Goal: Information Seeking & Learning: Learn about a topic

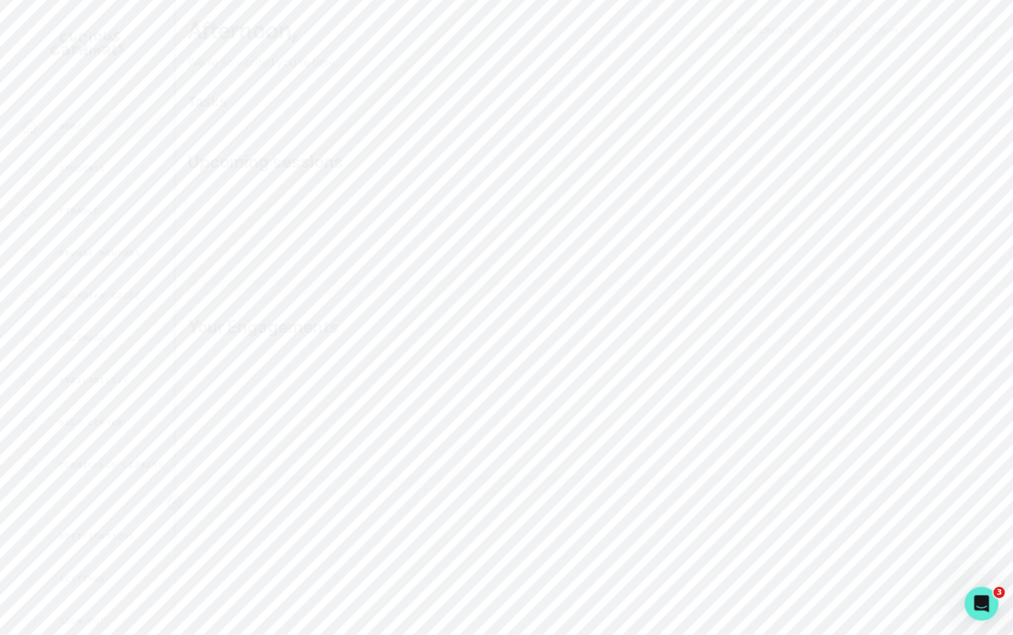
scroll to position [230, 0]
click at [126, 405] on div "Matching" at bounding box center [97, 404] width 152 height 17
click at [377, 153] on input at bounding box center [595, 155] width 790 height 28
type input "chase"
click at [300, 290] on p "[PERSON_NAME]" at bounding box center [300, 295] width 104 height 15
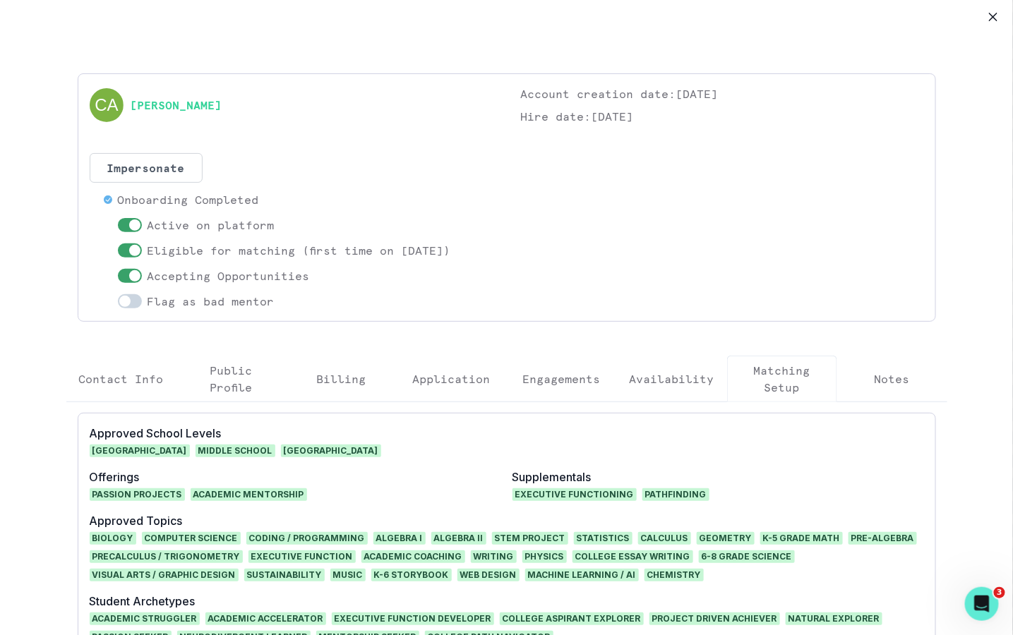
click at [572, 382] on p "Engagements" at bounding box center [562, 379] width 78 height 17
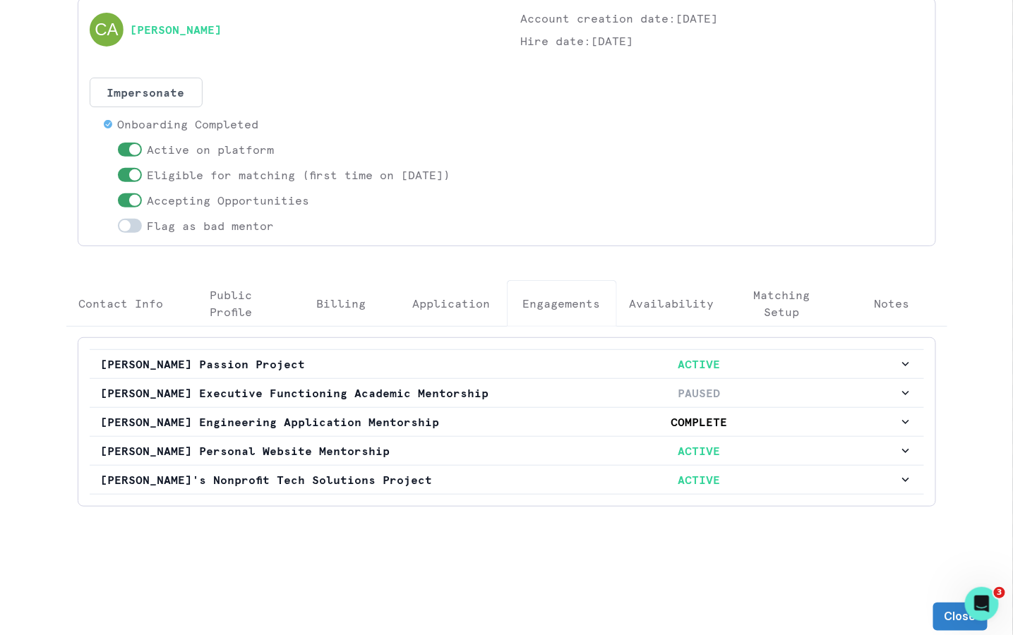
scroll to position [94, 0]
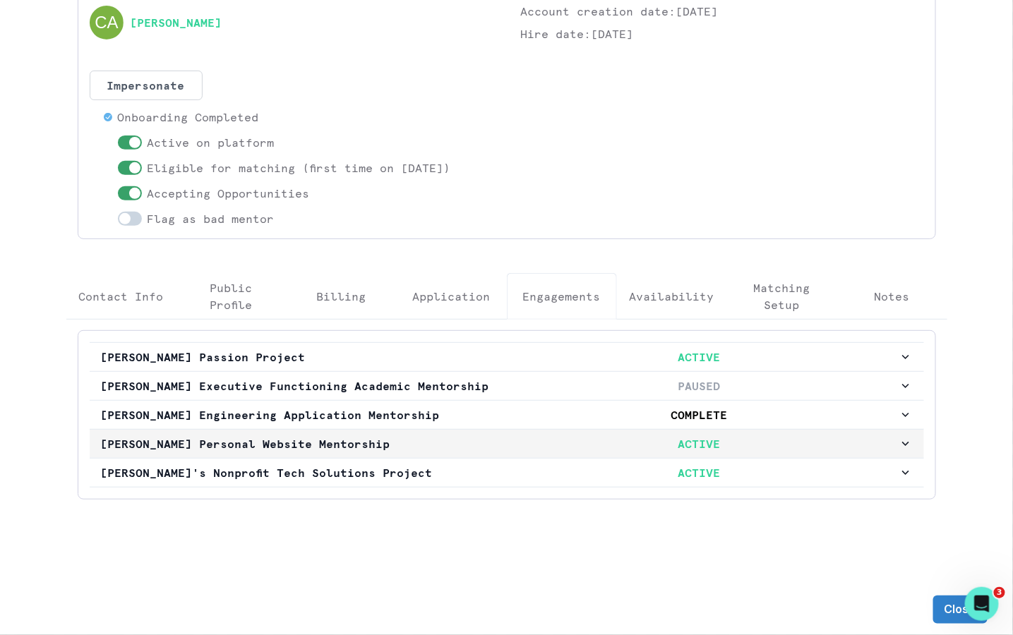
click at [513, 443] on p "ACTIVE" at bounding box center [699, 444] width 399 height 17
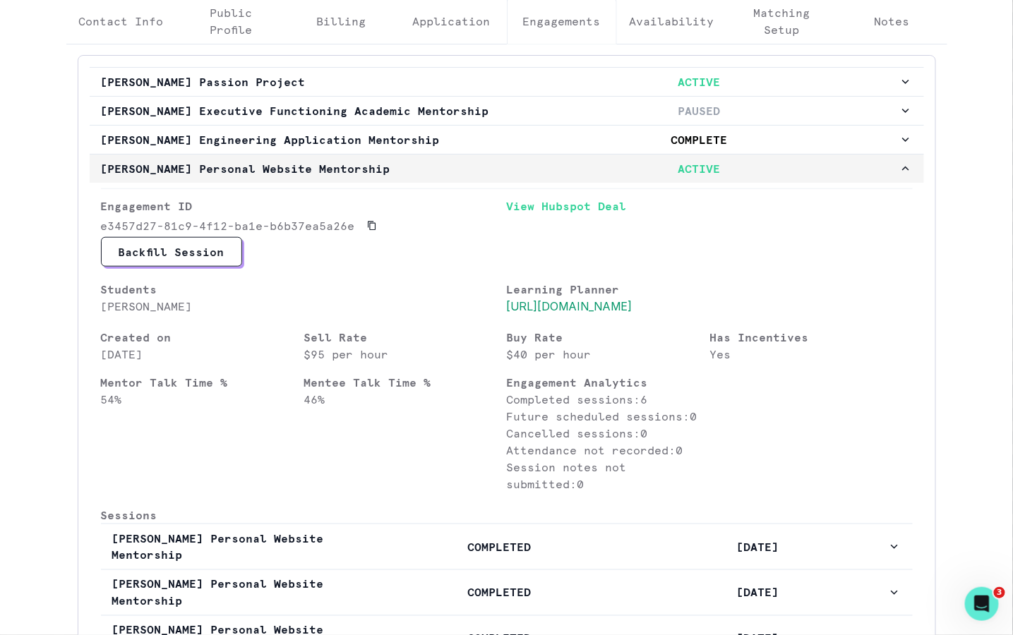
scroll to position [460, 0]
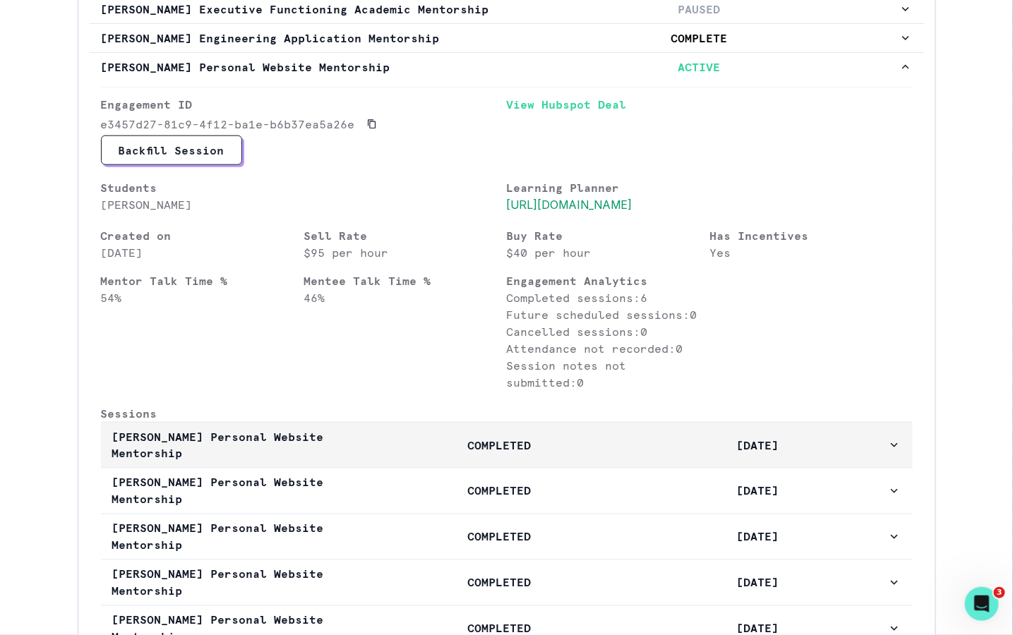
click at [402, 468] on button "[PERSON_NAME] Personal Website Mentorship COMPLETED [DATE]" at bounding box center [507, 445] width 812 height 45
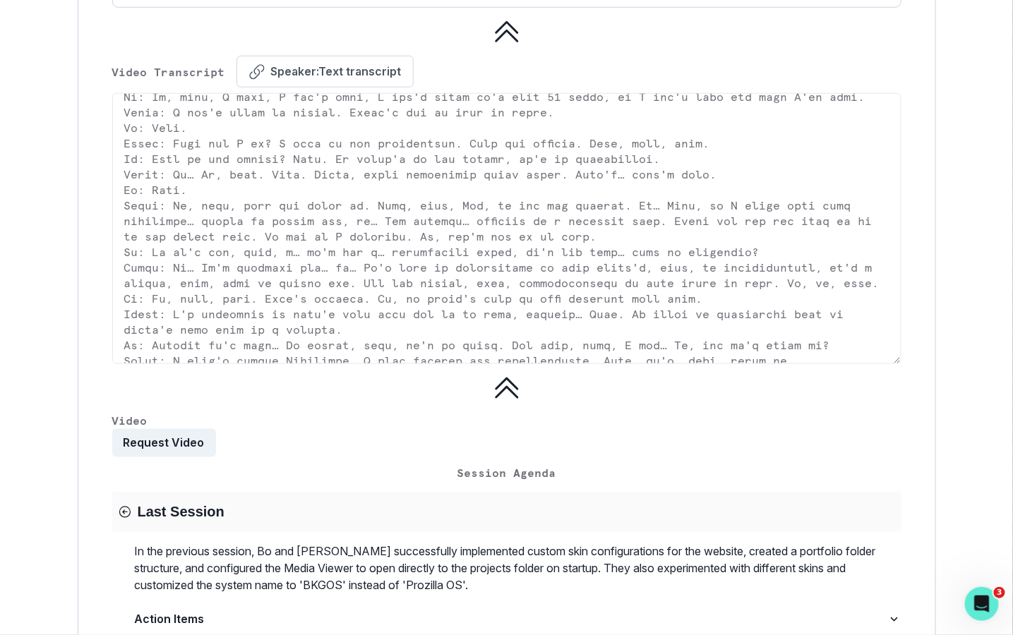
scroll to position [333, 0]
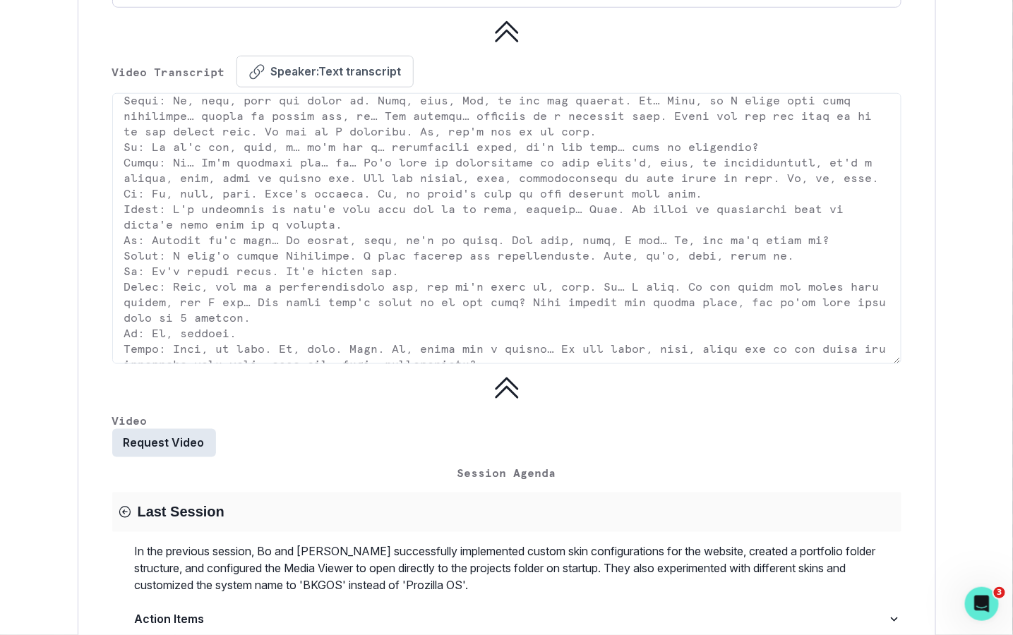
click at [191, 457] on button "Request Video" at bounding box center [164, 443] width 104 height 28
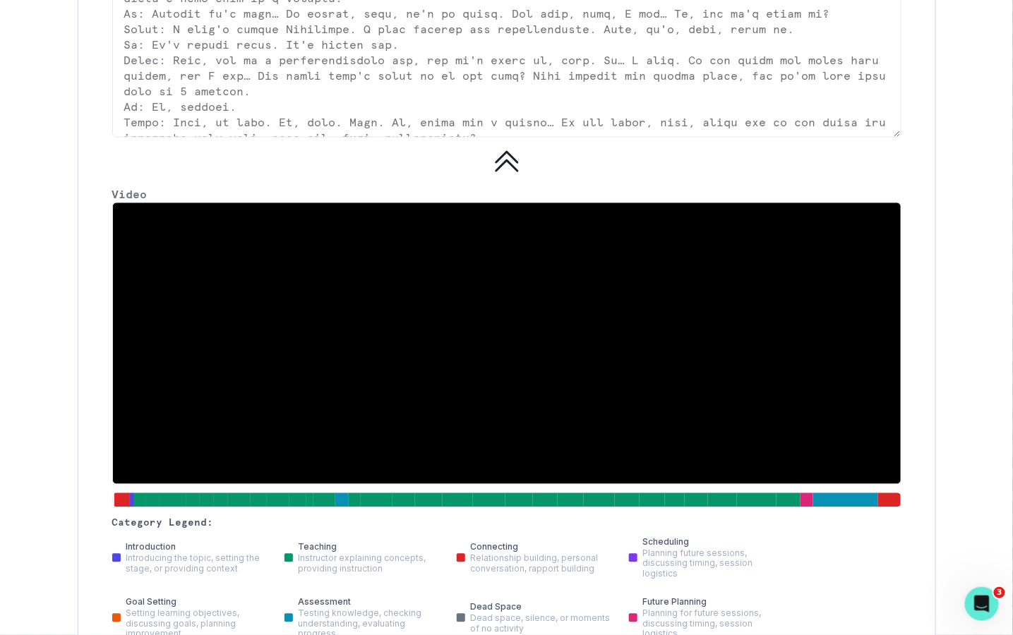
scroll to position [2588, 0]
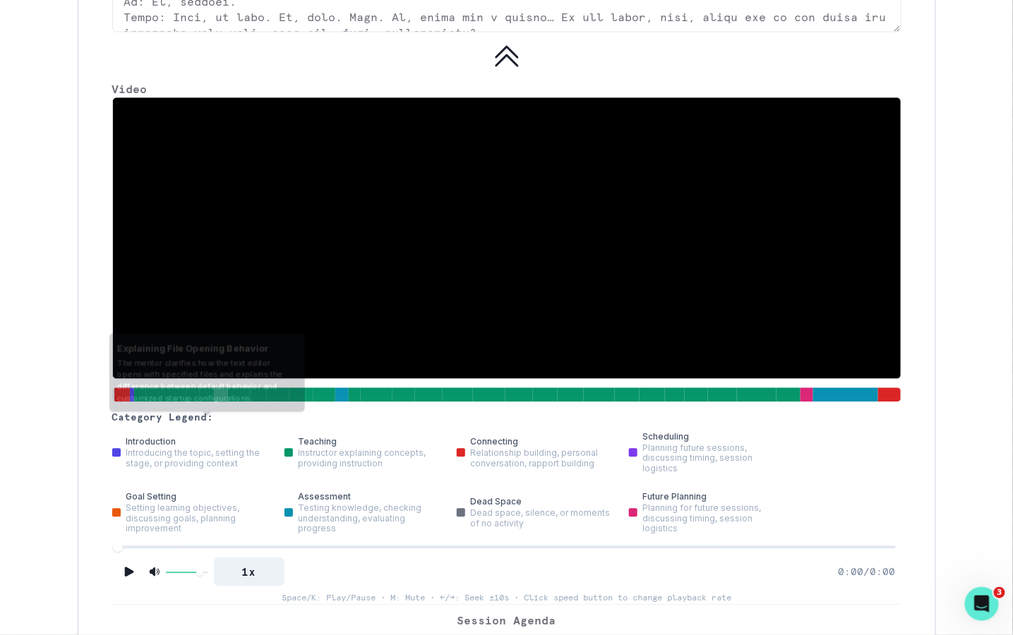
click at [222, 403] on div at bounding box center [221, 396] width 14 height 16
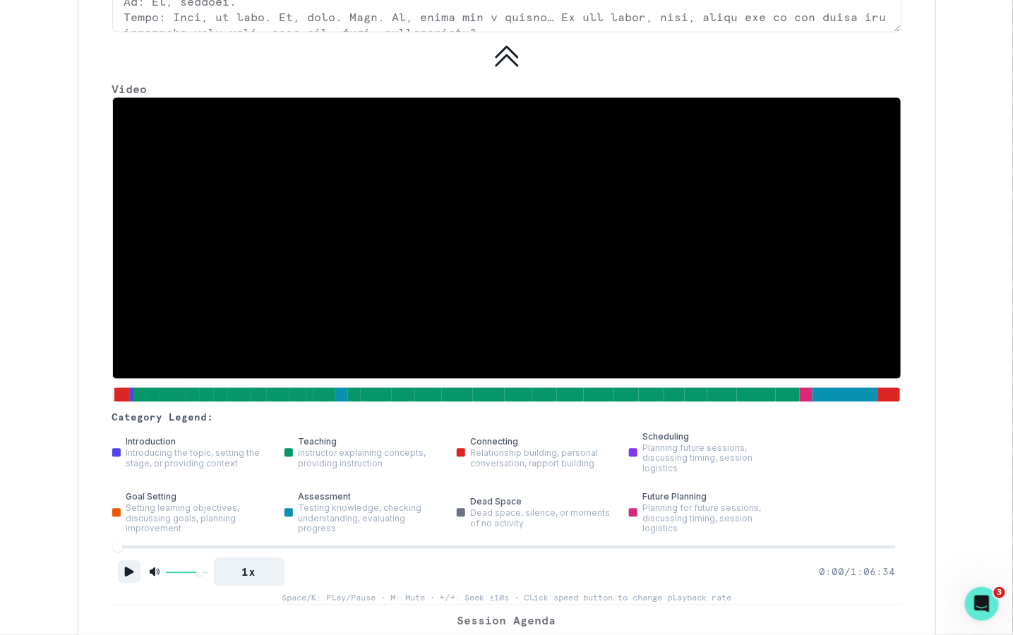
click at [131, 580] on icon "Play" at bounding box center [129, 572] width 14 height 14
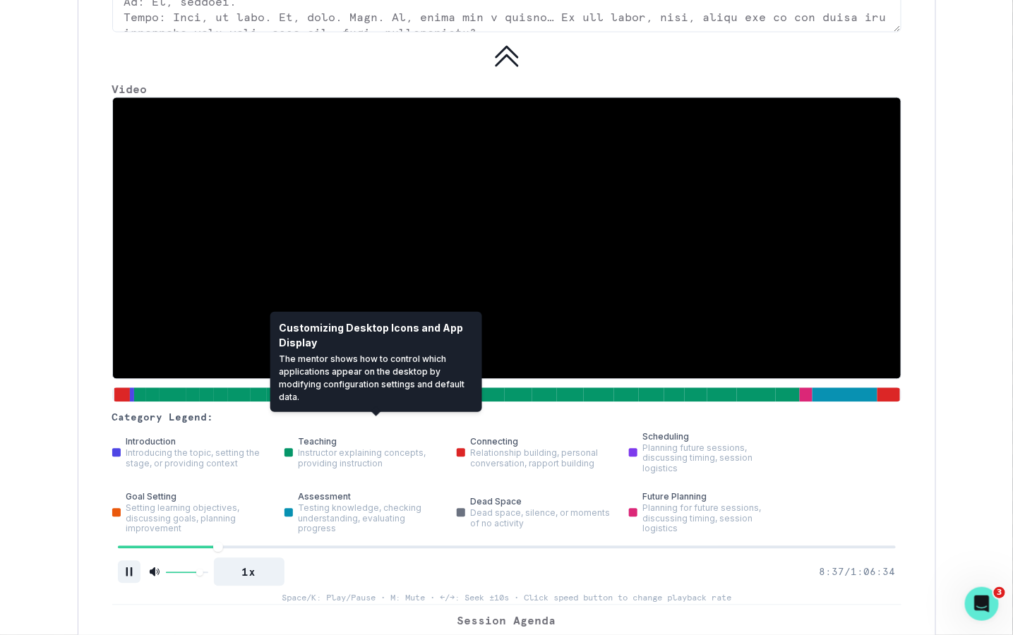
click at [379, 403] on div at bounding box center [376, 396] width 31 height 16
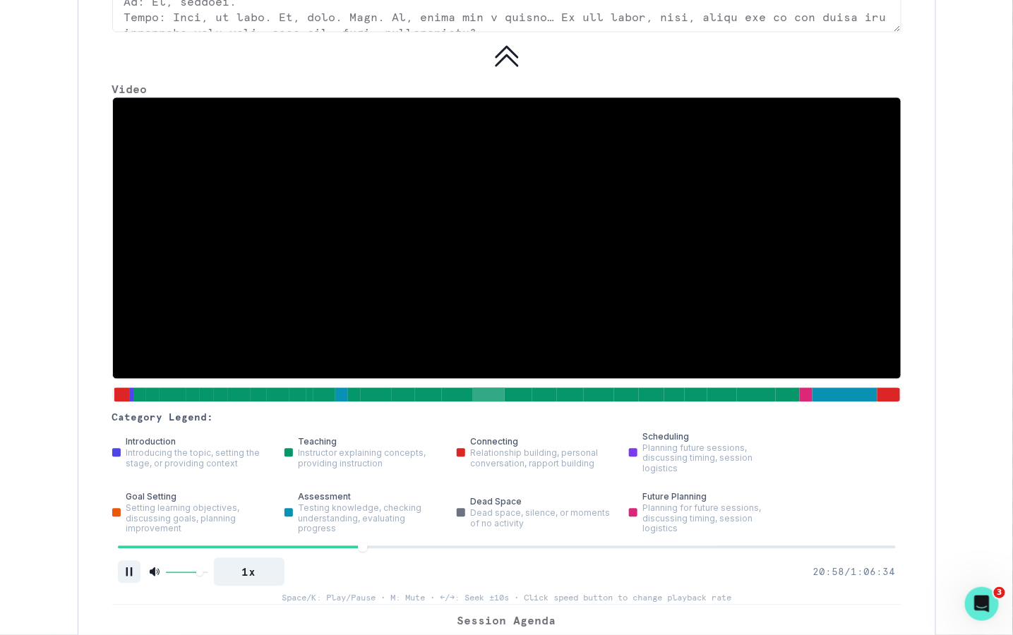
click at [490, 403] on div at bounding box center [489, 396] width 32 height 16
click at [551, 403] on div at bounding box center [544, 396] width 25 height 16
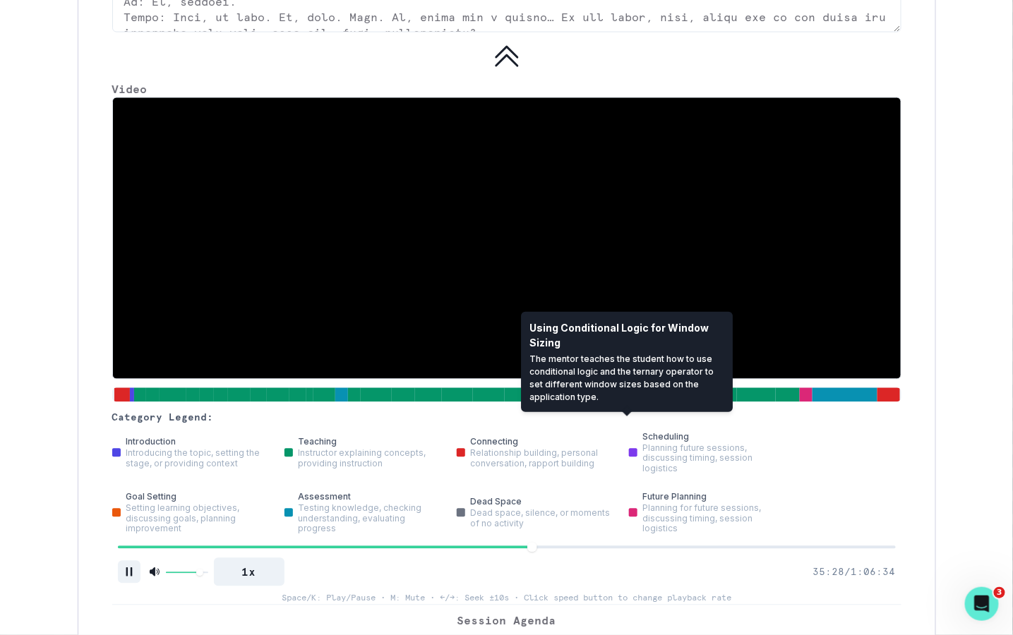
click at [635, 403] on div at bounding box center [626, 396] width 25 height 16
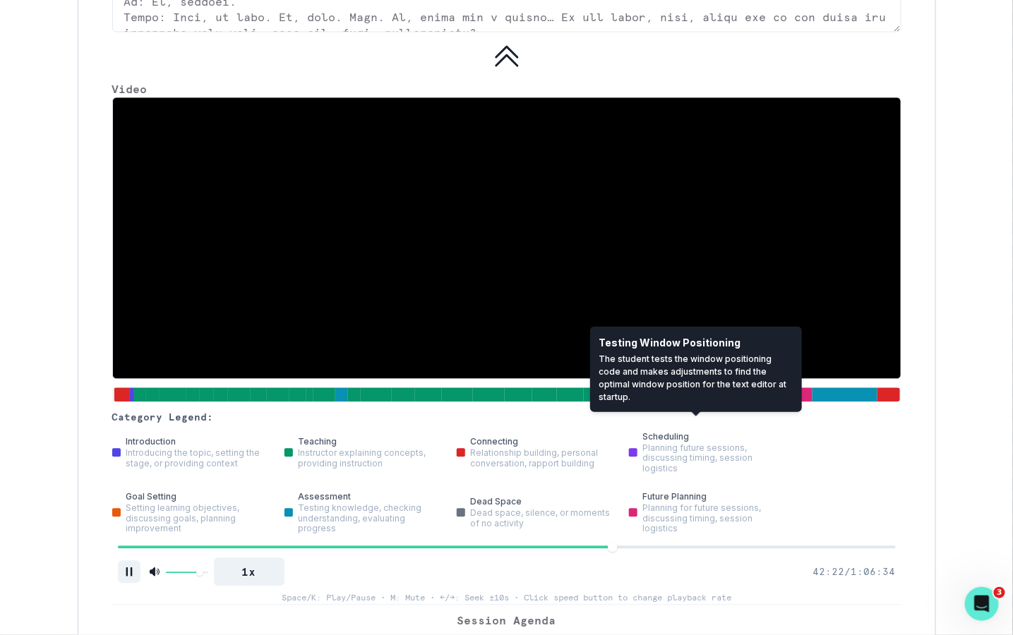
click at [705, 403] on div at bounding box center [696, 396] width 23 height 16
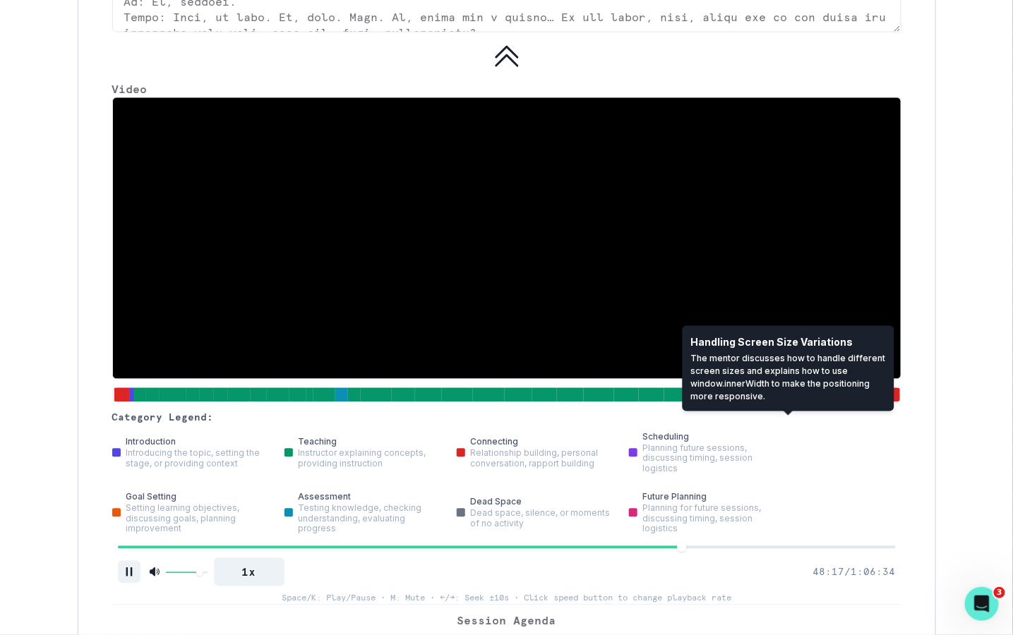
click at [782, 403] on div at bounding box center [788, 396] width 24 height 16
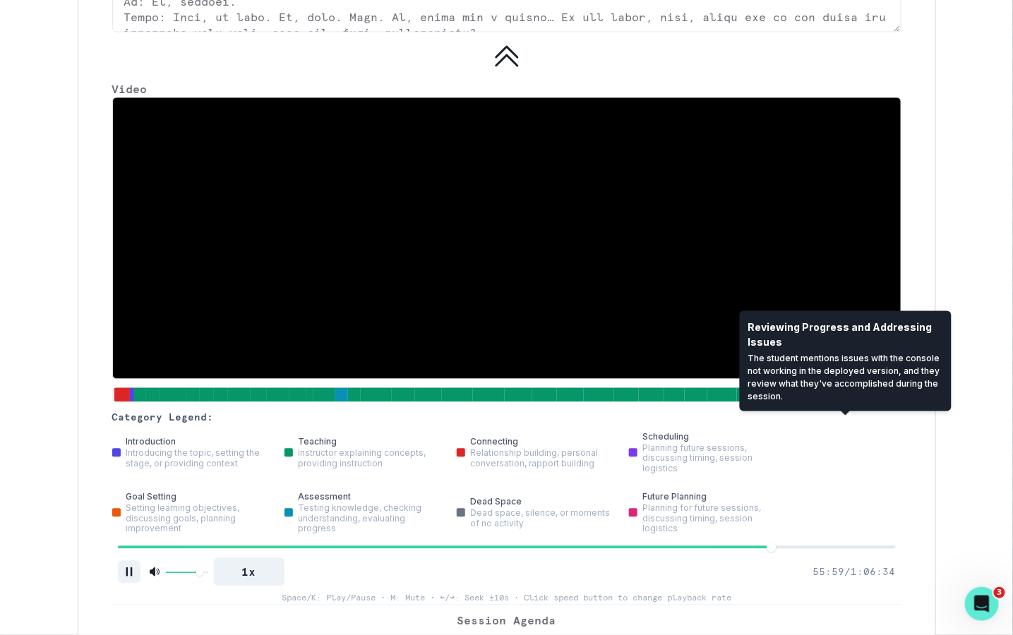
click at [825, 403] on div at bounding box center [845, 396] width 65 height 16
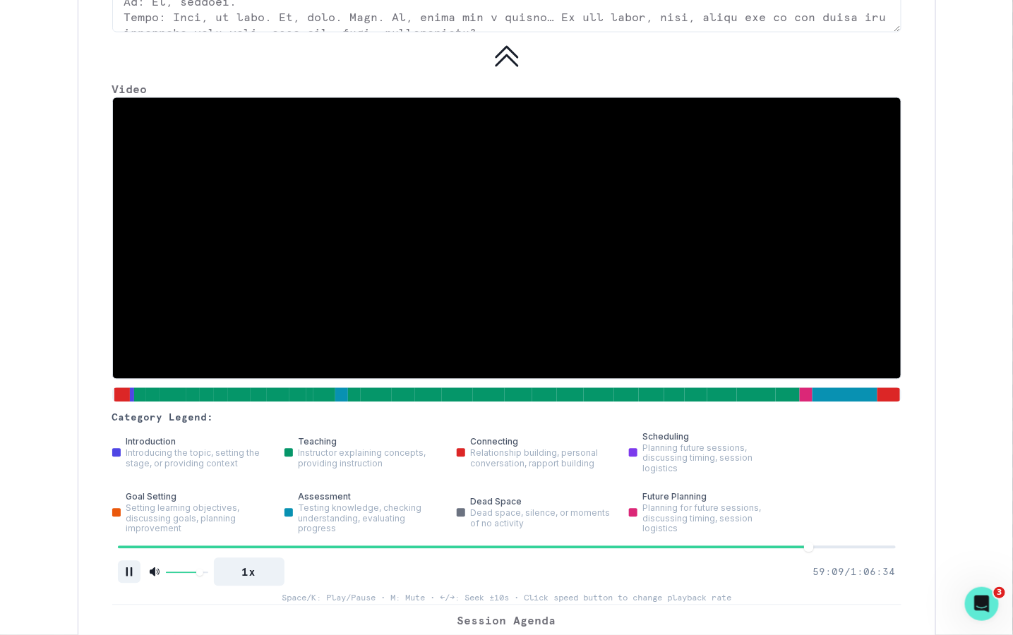
click at [690, 313] on video at bounding box center [507, 238] width 788 height 281
click at [126, 577] on icon "Pause" at bounding box center [129, 572] width 6 height 9
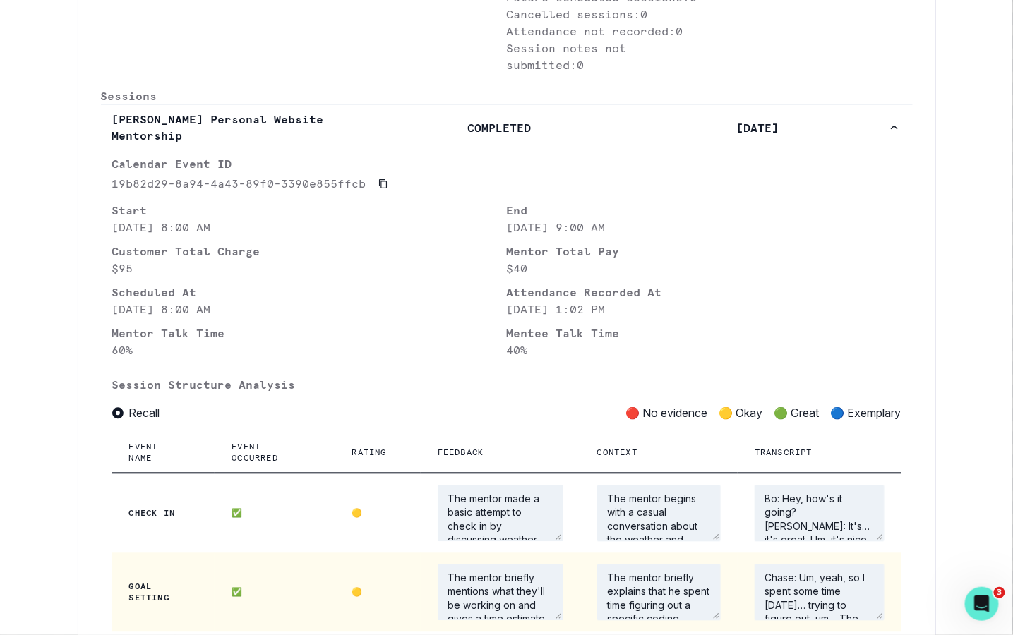
scroll to position [0, 0]
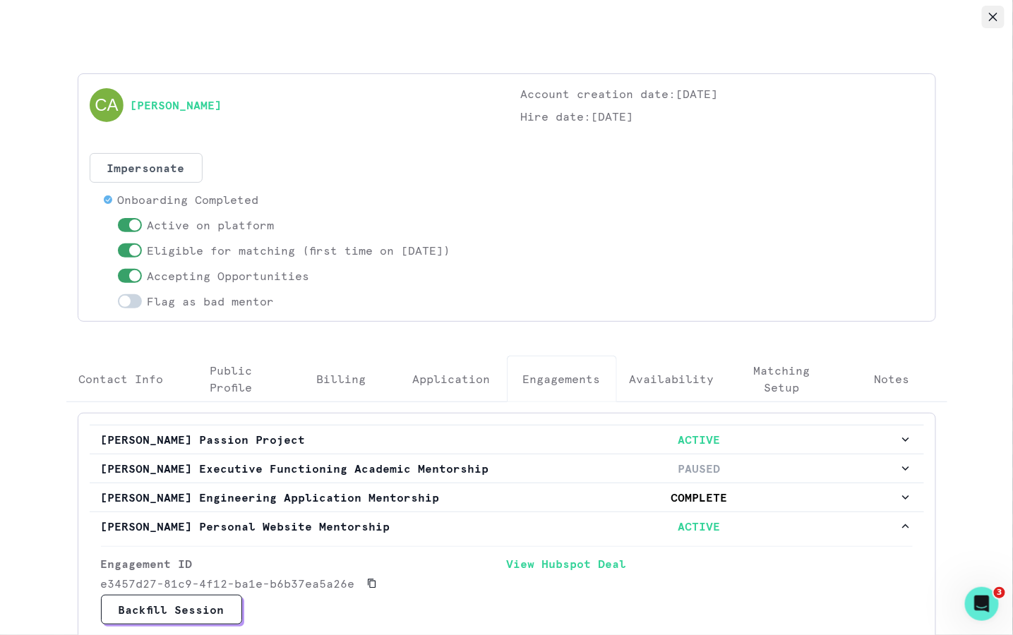
click at [989, 13] on icon "Close" at bounding box center [993, 17] width 8 height 8
